Goal: Task Accomplishment & Management: Manage account settings

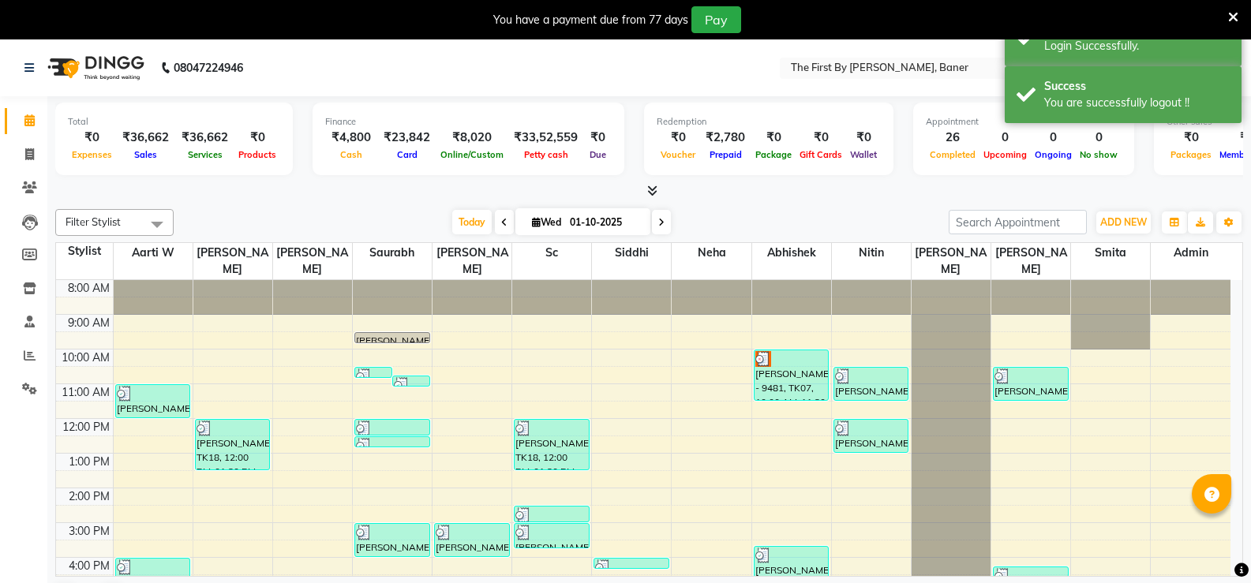
click at [1242, 9] on div "You have a payment due from 77 days Pay" at bounding box center [625, 19] width 1251 height 39
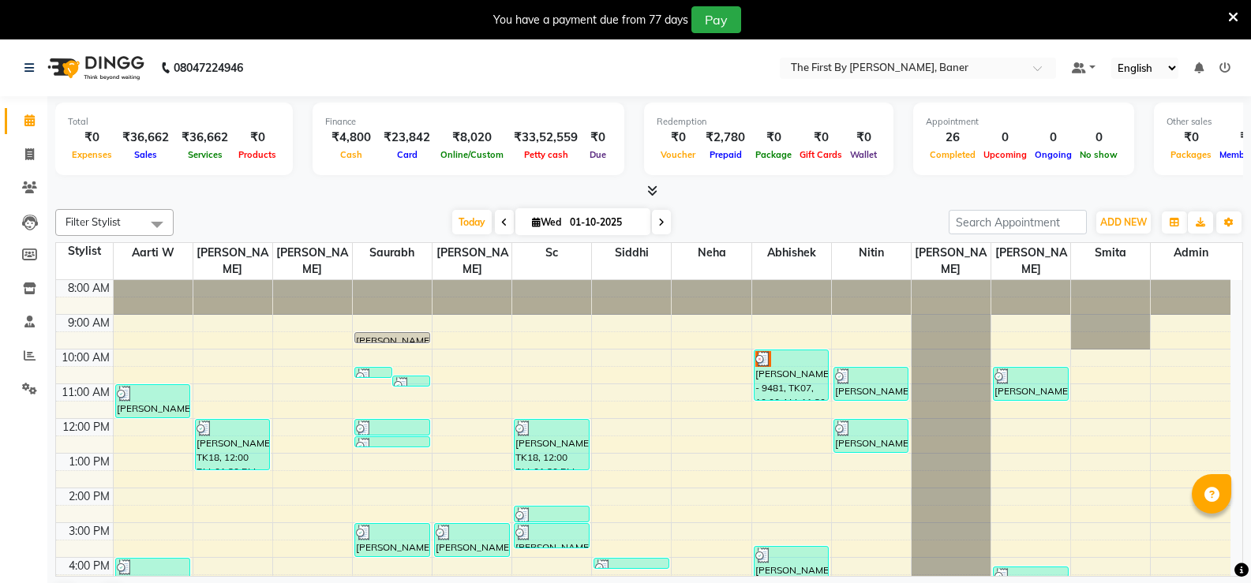
click at [1240, 9] on div "You have a payment due from 77 days Pay" at bounding box center [625, 19] width 1251 height 39
click at [1226, 16] on div "You have a payment due from 77 days Pay" at bounding box center [617, 19] width 1222 height 27
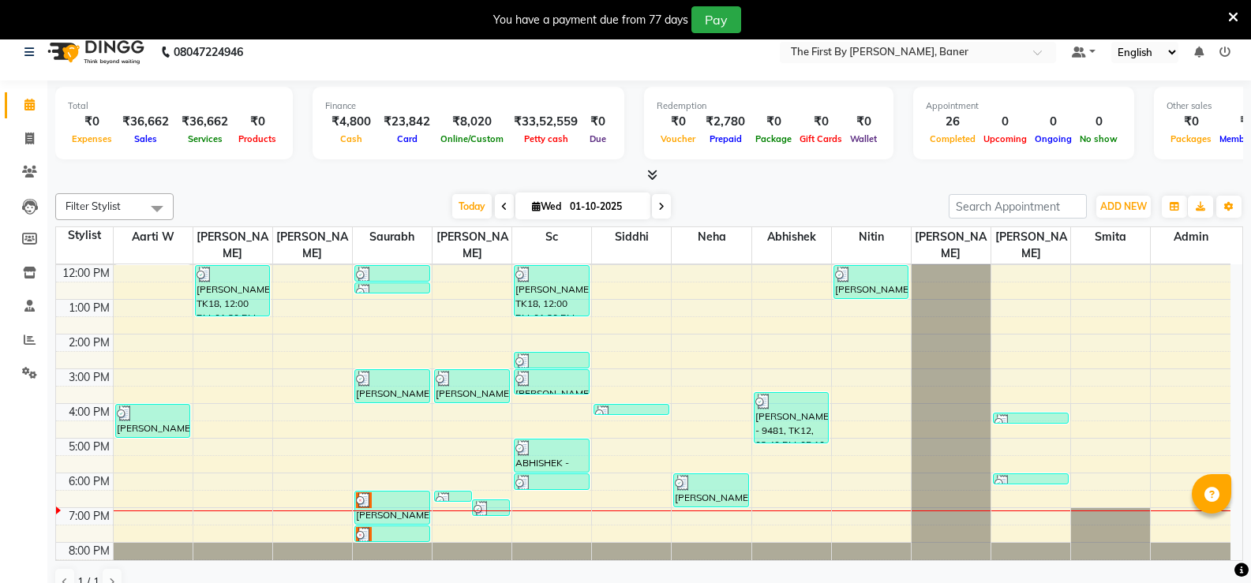
scroll to position [40, 0]
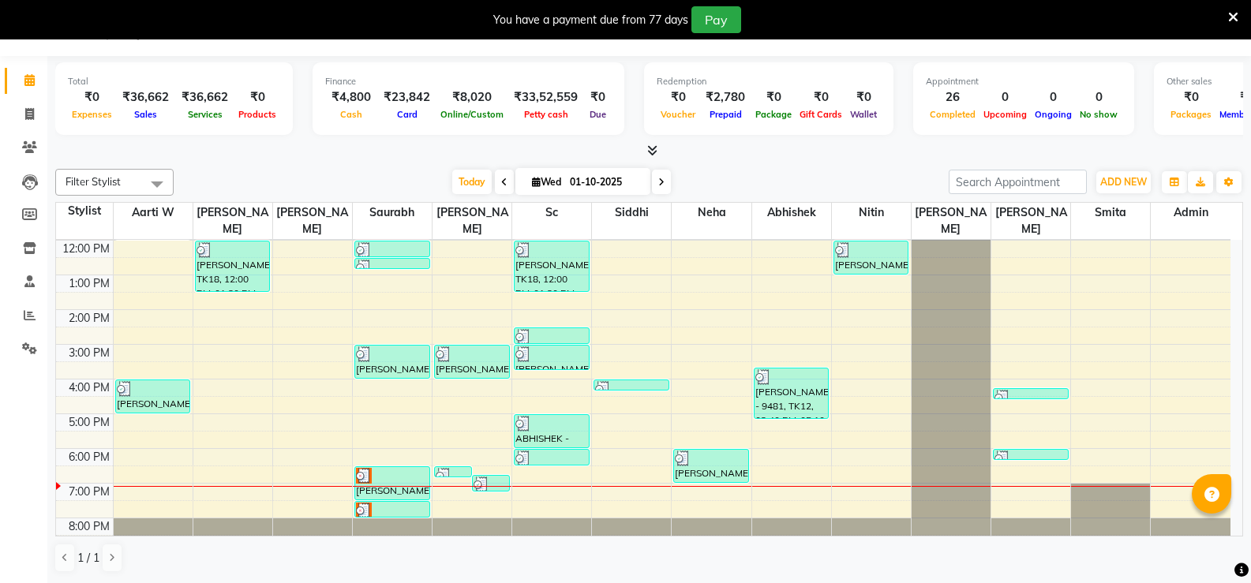
click at [1240, 16] on div "You have a payment due from 77 days Pay" at bounding box center [625, 19] width 1251 height 39
click at [1235, 16] on icon at bounding box center [1233, 17] width 10 height 14
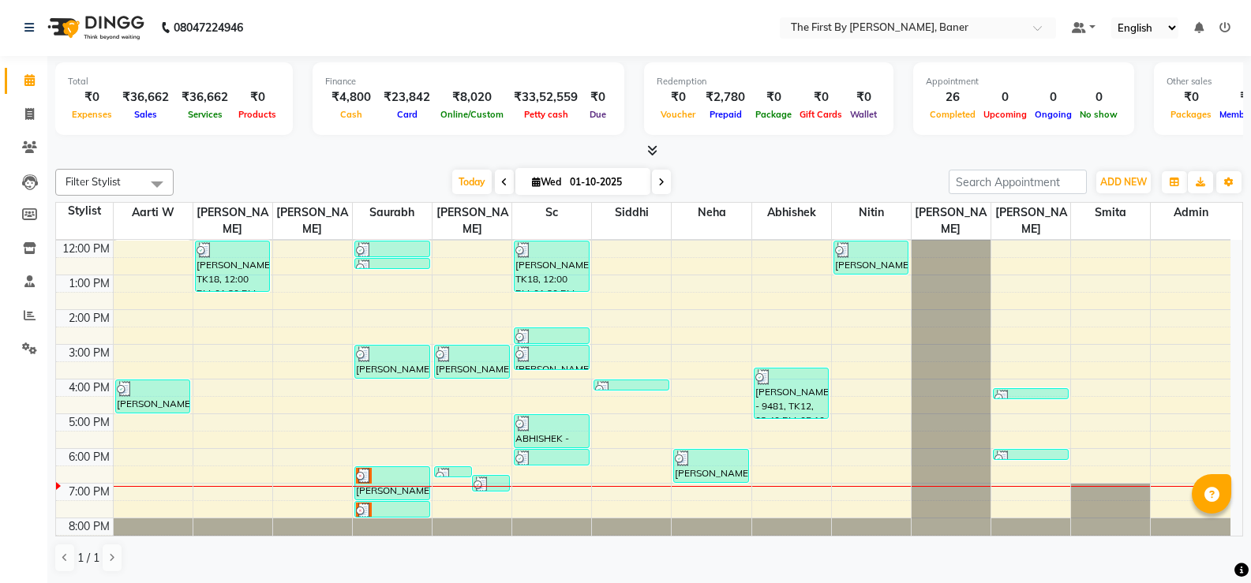
scroll to position [1, 0]
click at [1221, 27] on icon at bounding box center [1224, 27] width 11 height 11
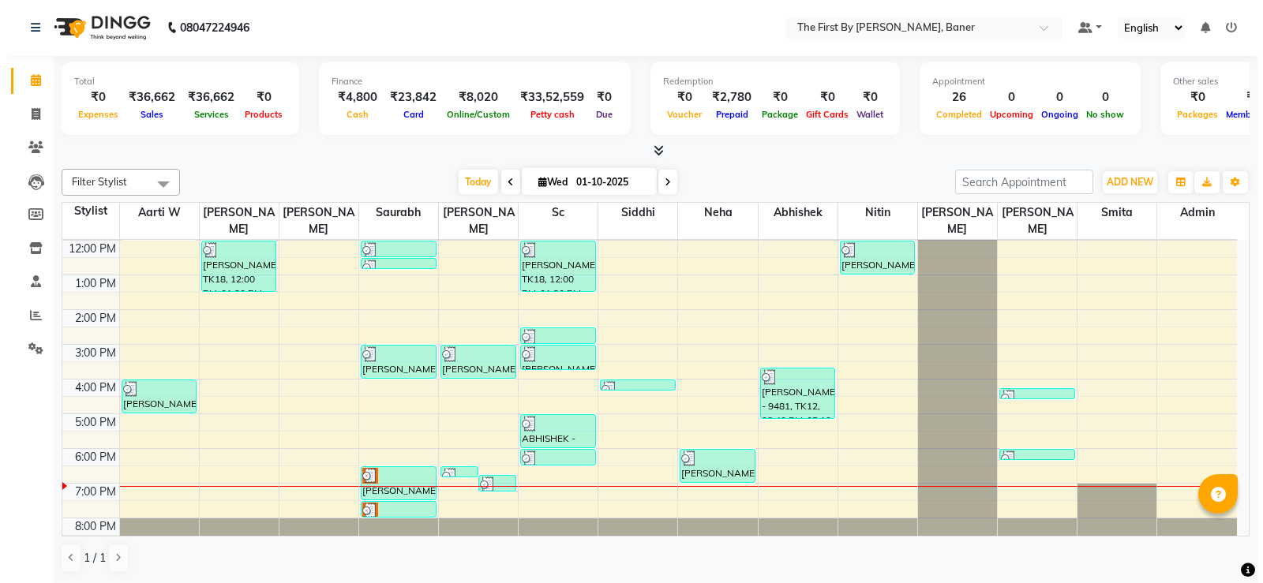
scroll to position [0, 0]
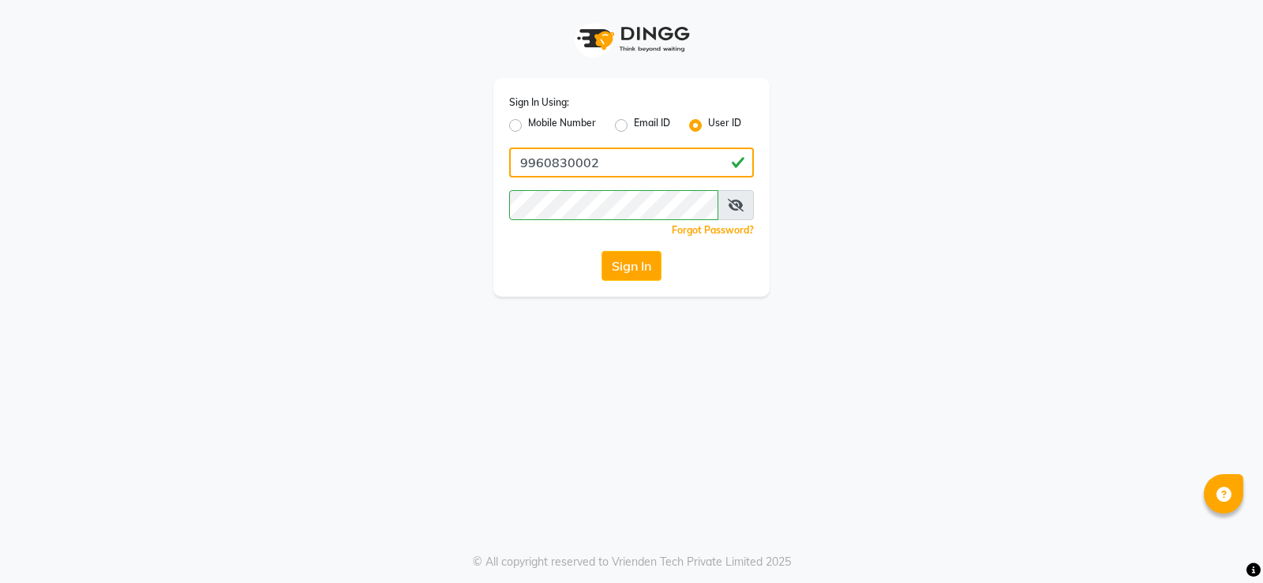
drag, startPoint x: 658, startPoint y: 154, endPoint x: 642, endPoint y: 163, distance: 19.1
click at [654, 153] on input "9960830002" at bounding box center [631, 163] width 245 height 30
type input "9"
type input "thefirst"
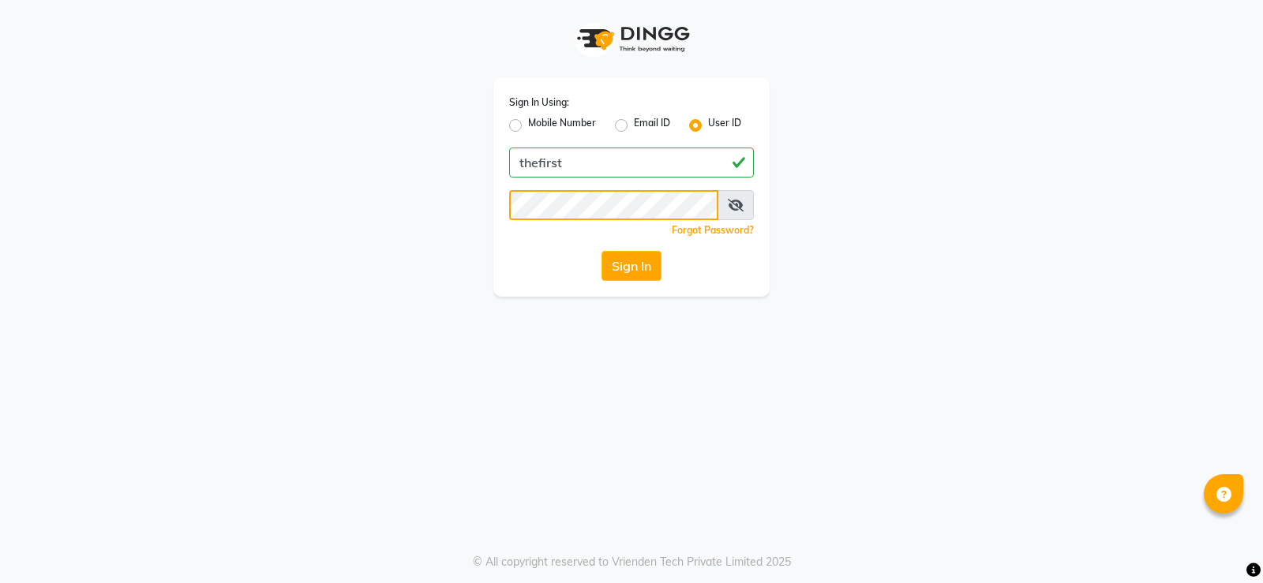
click at [601, 251] on button "Sign In" at bounding box center [631, 266] width 60 height 30
